Goal: Ask a question

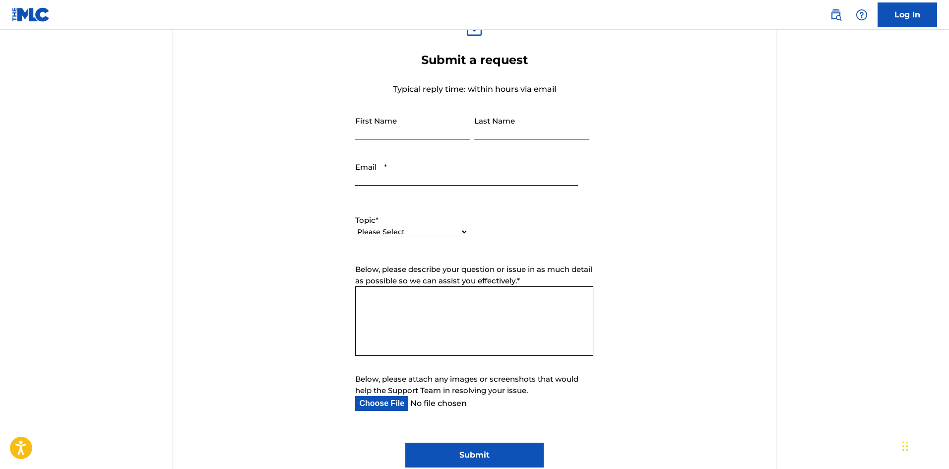
scroll to position [347, 0]
click at [390, 118] on input "First Name" at bounding box center [412, 126] width 115 height 28
type input "[PERSON_NAME]"
click at [495, 133] on input "Last Name" at bounding box center [531, 126] width 115 height 28
type input "Dharshan"
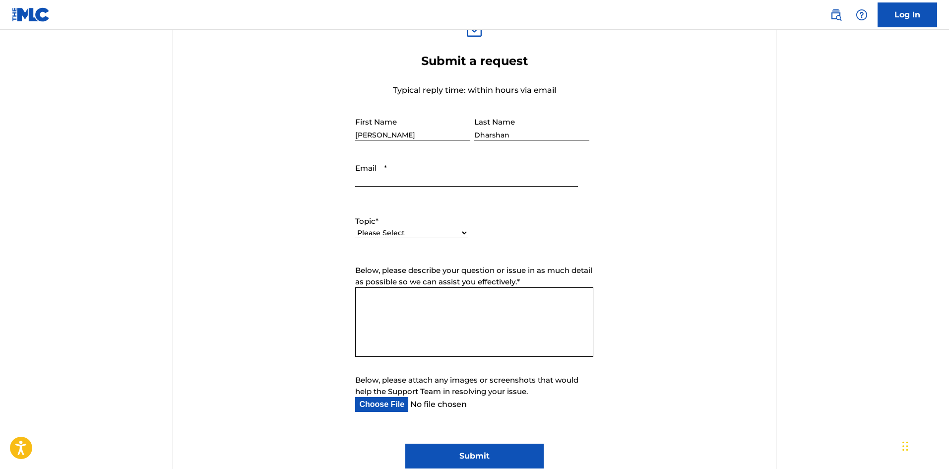
click at [428, 178] on input "Email *" at bounding box center [466, 172] width 222 height 28
type input "[EMAIL_ADDRESS][DOMAIN_NAME]"
click at [416, 230] on select "Please Select I need help with my account I need help with managing my catalog …" at bounding box center [411, 233] width 113 height 10
select select "I need help with my account"
click at [355, 228] on select "Please Select I need help with my account I need help with managing my catalog …" at bounding box center [411, 233] width 113 height 10
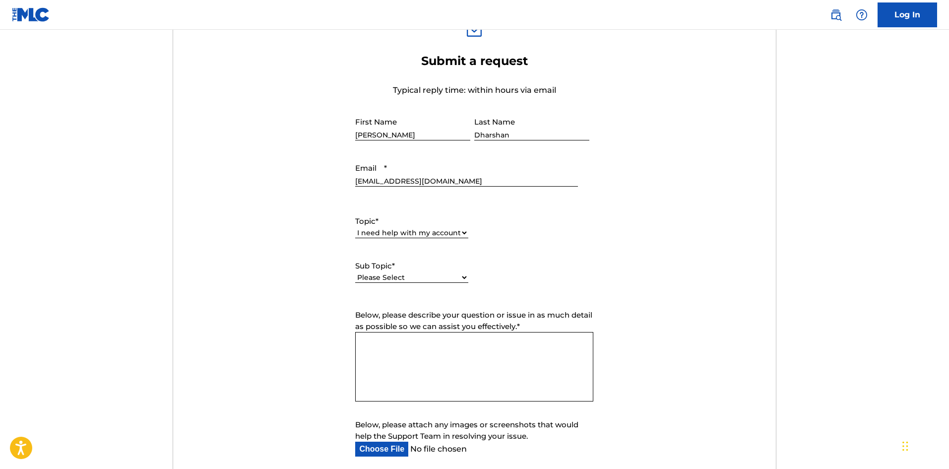
click at [398, 267] on label "Sub Topic *" at bounding box center [411, 266] width 113 height 11
click at [398, 272] on select "Please Select I need help with my user account I can't log in to my user accoun…" at bounding box center [411, 277] width 113 height 10
click at [410, 275] on select "Please Select I need help with my user account I can't log in to my user accoun…" at bounding box center [411, 277] width 113 height 10
select select "I need help with my Member account"
click at [355, 272] on select "Please Select I need help with my user account I can't log in to my user accoun…" at bounding box center [411, 277] width 113 height 10
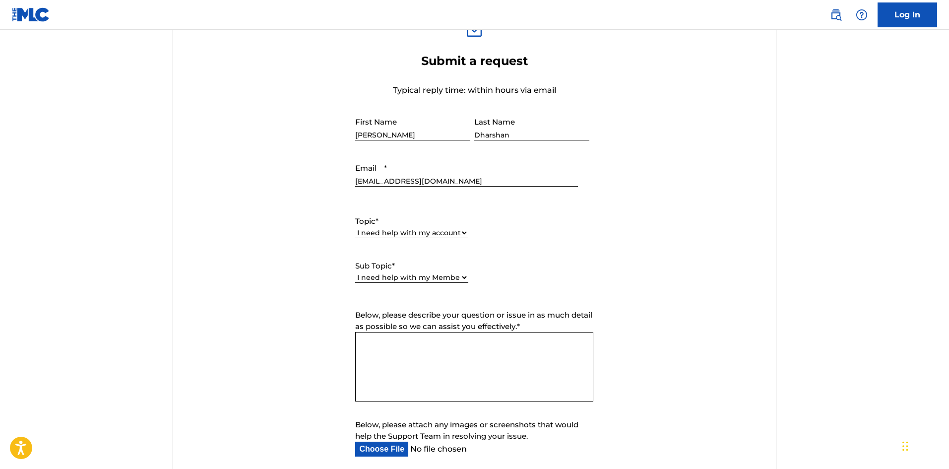
click at [434, 359] on textarea "Below, please describe your question or issue in as much detail as possible so …" at bounding box center [474, 366] width 238 height 69
paste textarea "I am a publisher based in [GEOGRAPHIC_DATA], operating under the name [DEMOGRAP…"
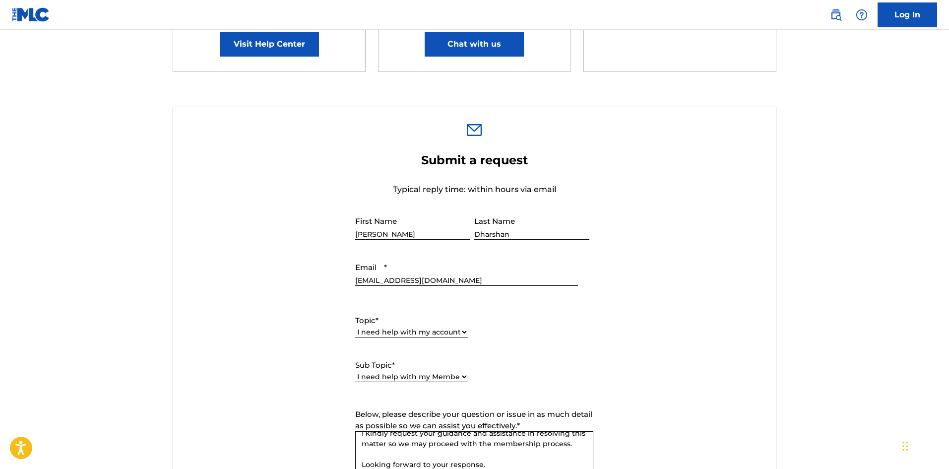
scroll to position [496, 0]
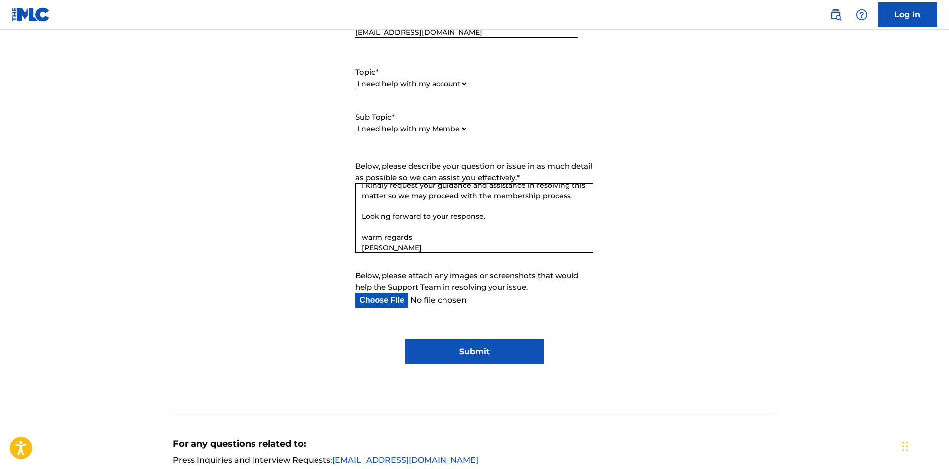
type textarea "I am a publisher based in [GEOGRAPHIC_DATA], operating under the name [DEMOGRAP…"
click at [503, 348] on input "Submit" at bounding box center [474, 351] width 138 height 25
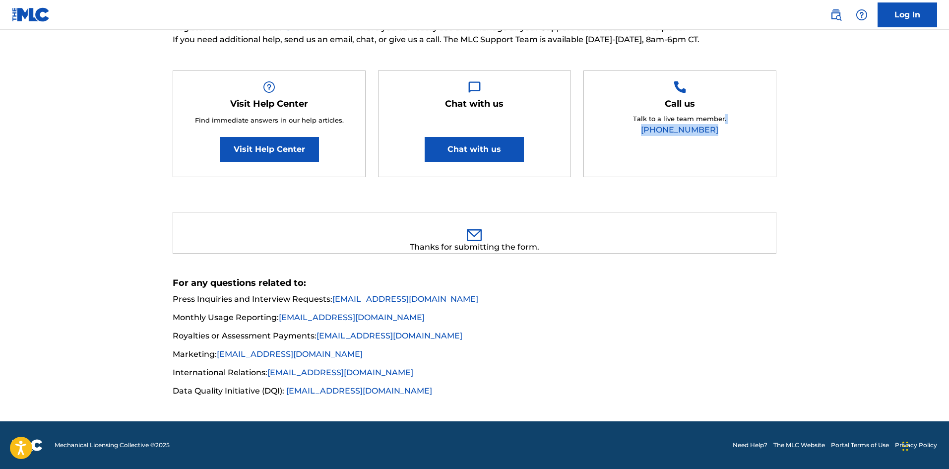
drag, startPoint x: 723, startPoint y: 122, endPoint x: 714, endPoint y: 134, distance: 14.8
click at [714, 134] on div "Talk to a live team member. [PHONE_NUMBER]" at bounding box center [679, 125] width 93 height 22
drag, startPoint x: 716, startPoint y: 132, endPoint x: 644, endPoint y: 131, distance: 71.5
click at [644, 131] on div "Talk to a live team member. [PHONE_NUMBER]" at bounding box center [679, 125] width 93 height 22
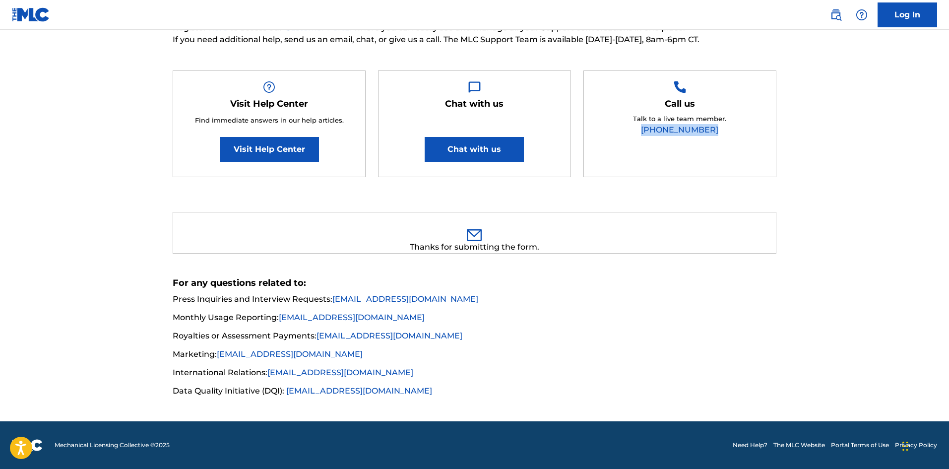
copy link "[PHONE_NUMBER]"
click at [677, 130] on link "[PHONE_NUMBER]" at bounding box center [679, 129] width 77 height 9
